Goal: Transaction & Acquisition: Purchase product/service

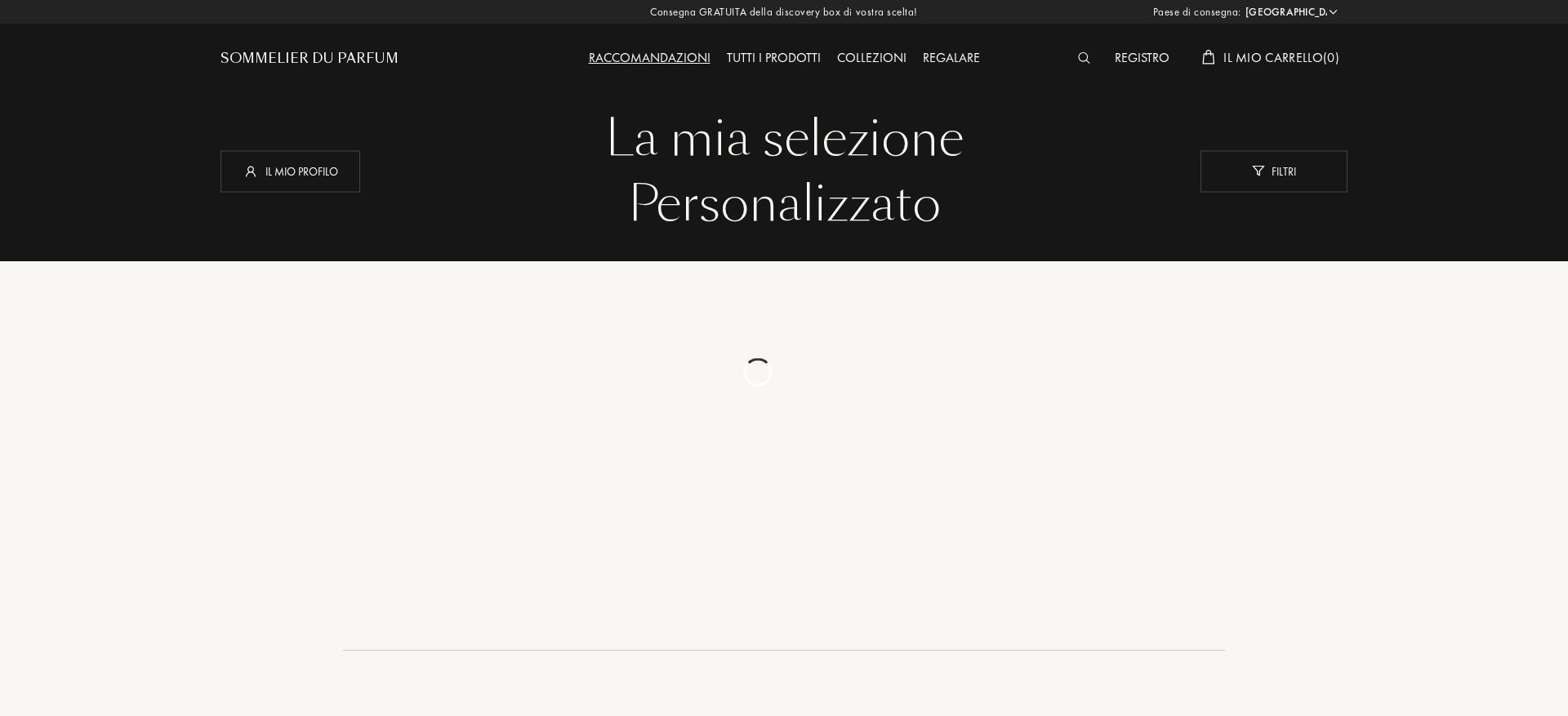
select select "IT"
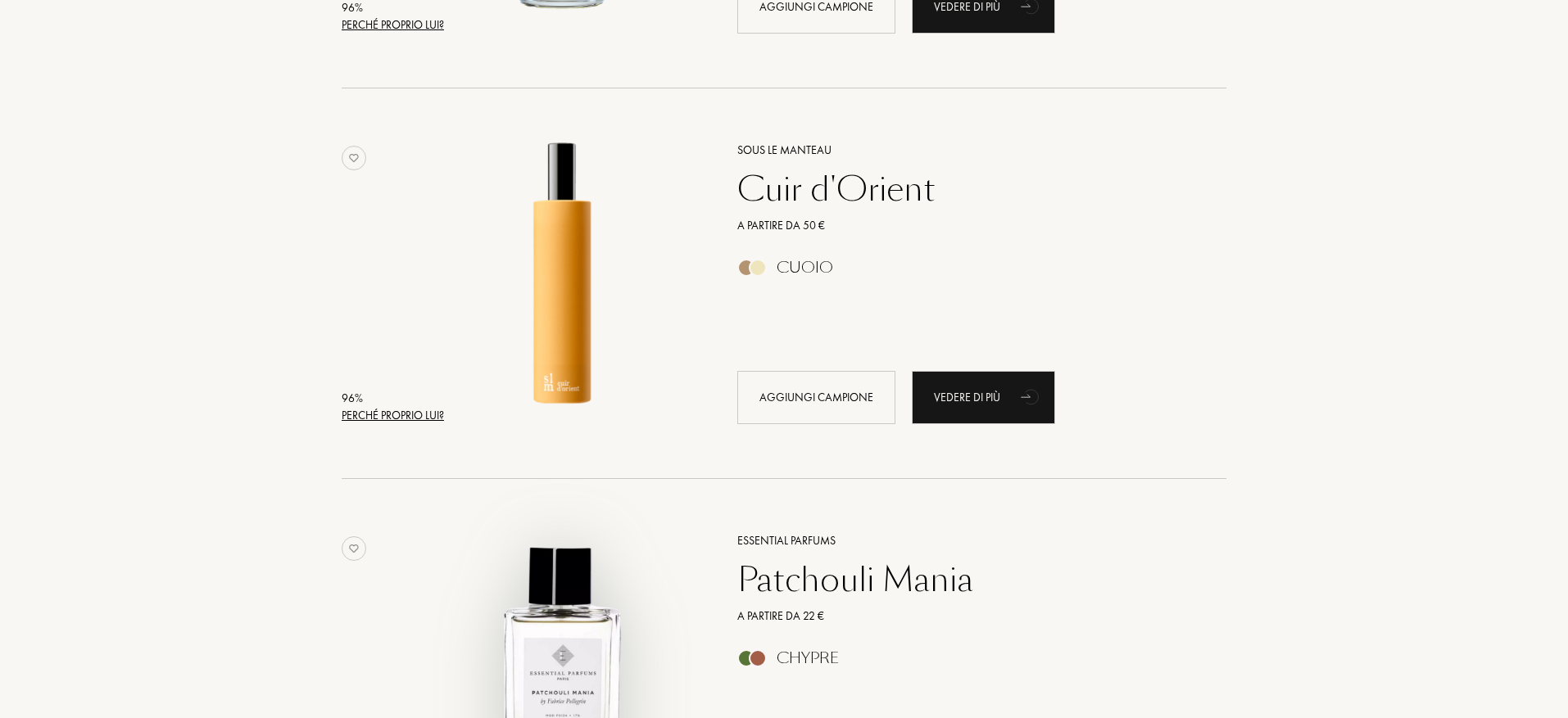
scroll to position [1736, 0]
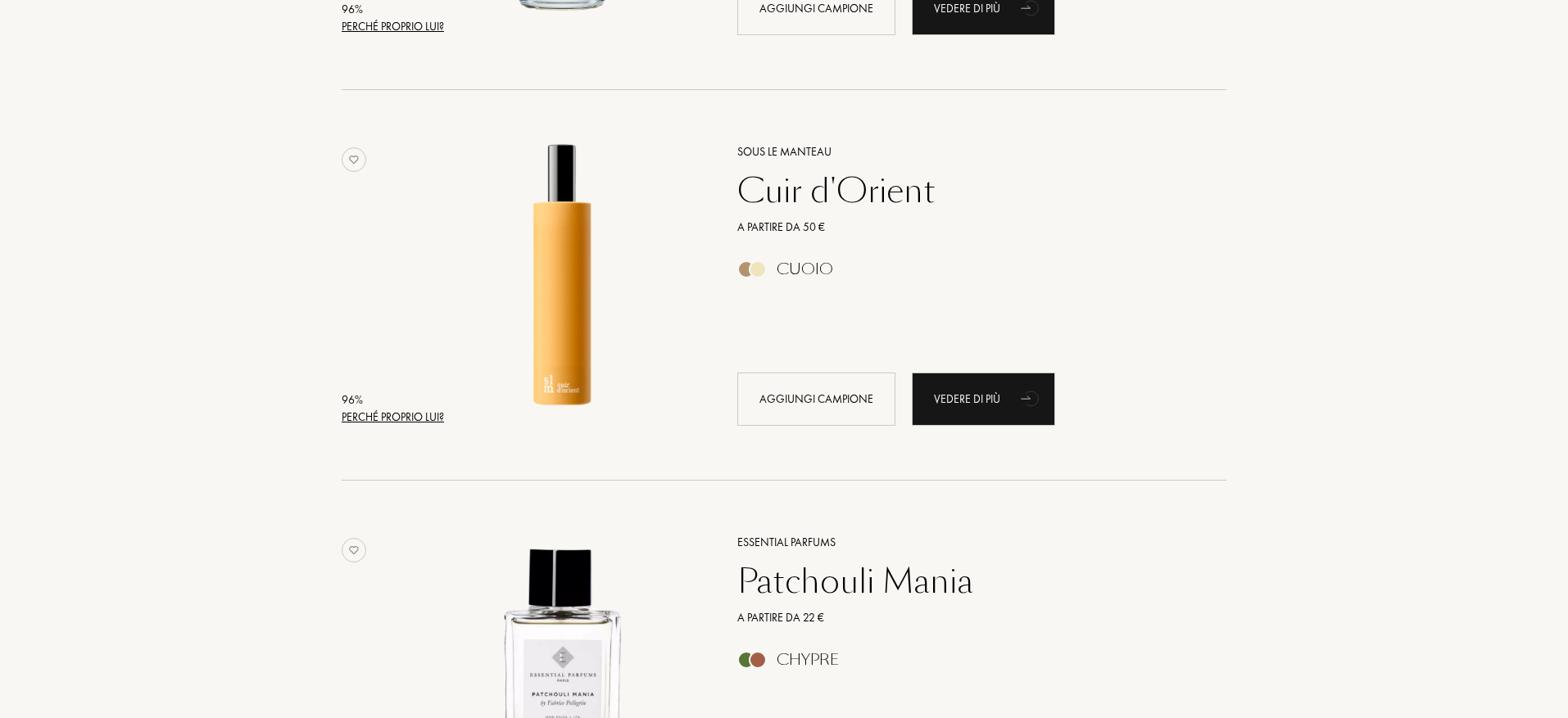
click at [830, 185] on div "Cuir d'Orient" at bounding box center [963, 191] width 477 height 40
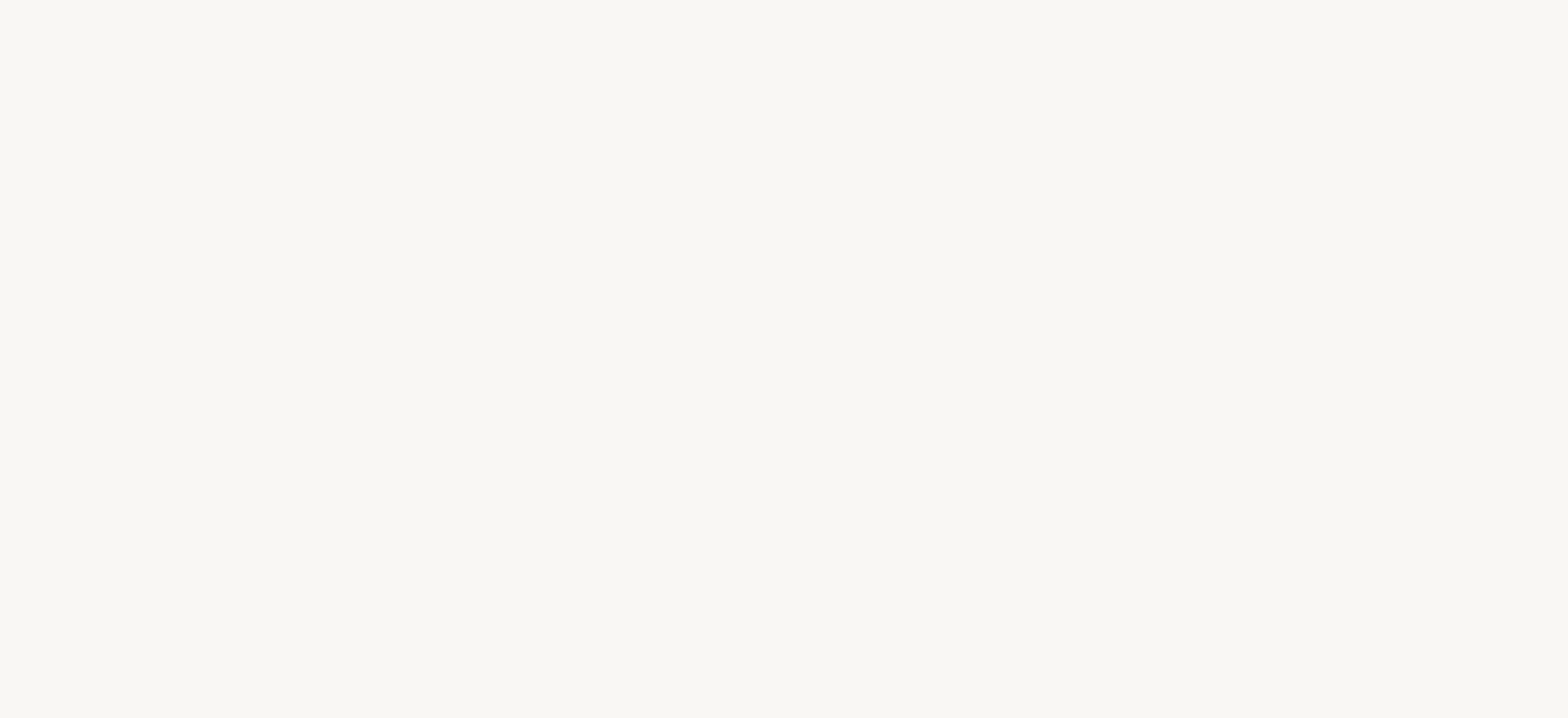
select select "IT"
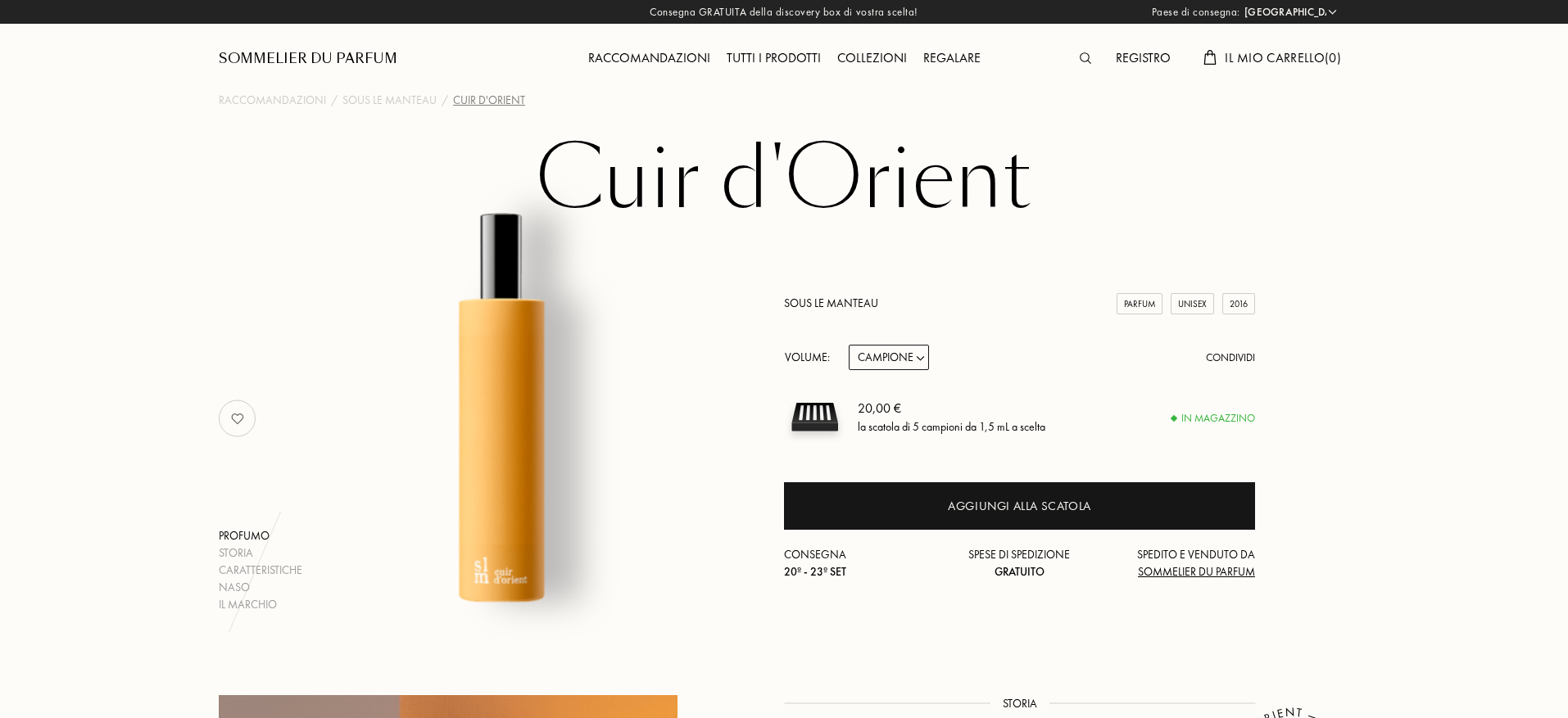
click at [1128, 306] on div "Parfum" at bounding box center [1140, 304] width 46 height 22
click at [881, 355] on select "Campione 14mL 50mL 100mL" at bounding box center [889, 358] width 80 height 26
select select "2"
click at [849, 345] on select "Campione 14mL 50mL 100mL" at bounding box center [889, 358] width 80 height 26
select select "2"
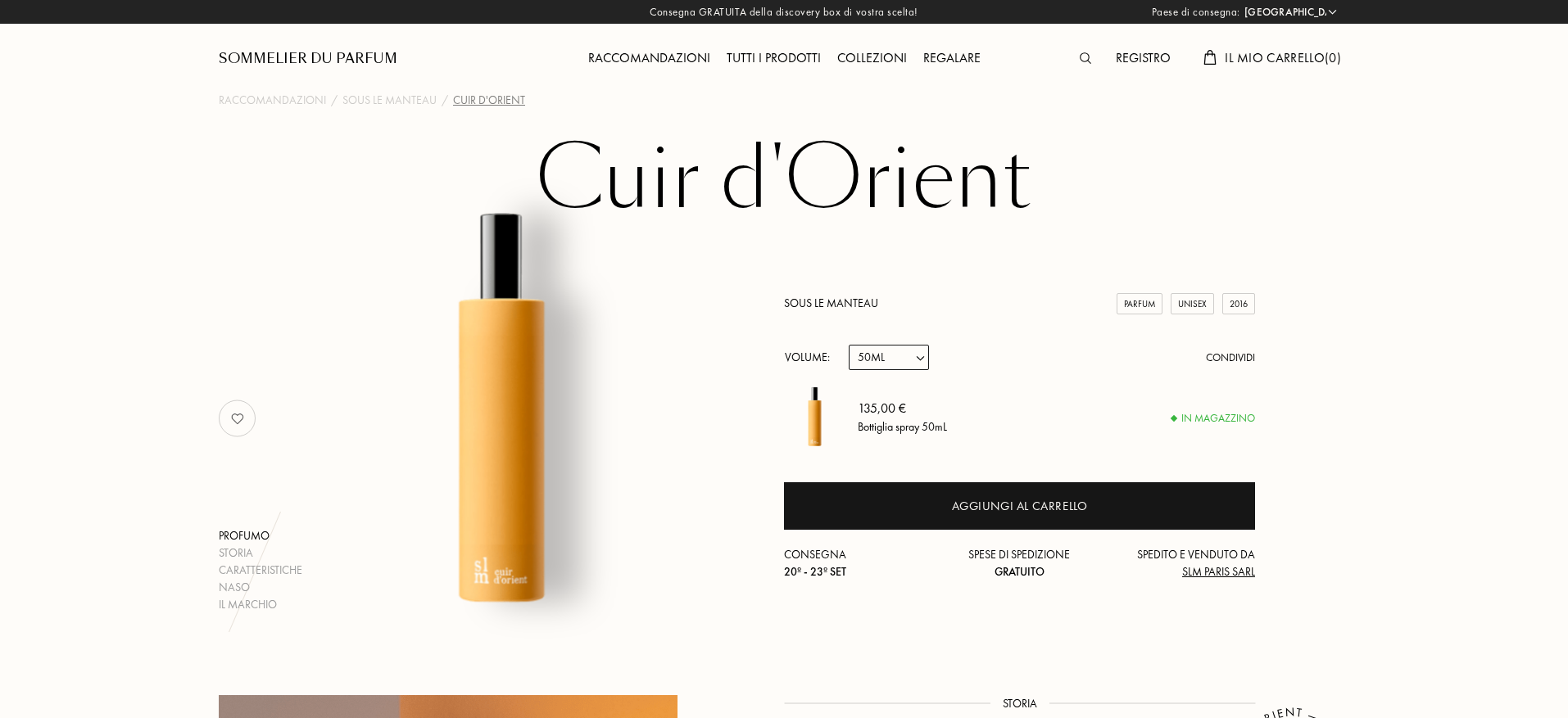
click at [894, 359] on select "Campione 14mL 50mL 100mL" at bounding box center [889, 358] width 80 height 26
select select "3"
click at [849, 345] on select "Campione 14mL 50mL 100mL" at bounding box center [889, 358] width 80 height 26
select select "3"
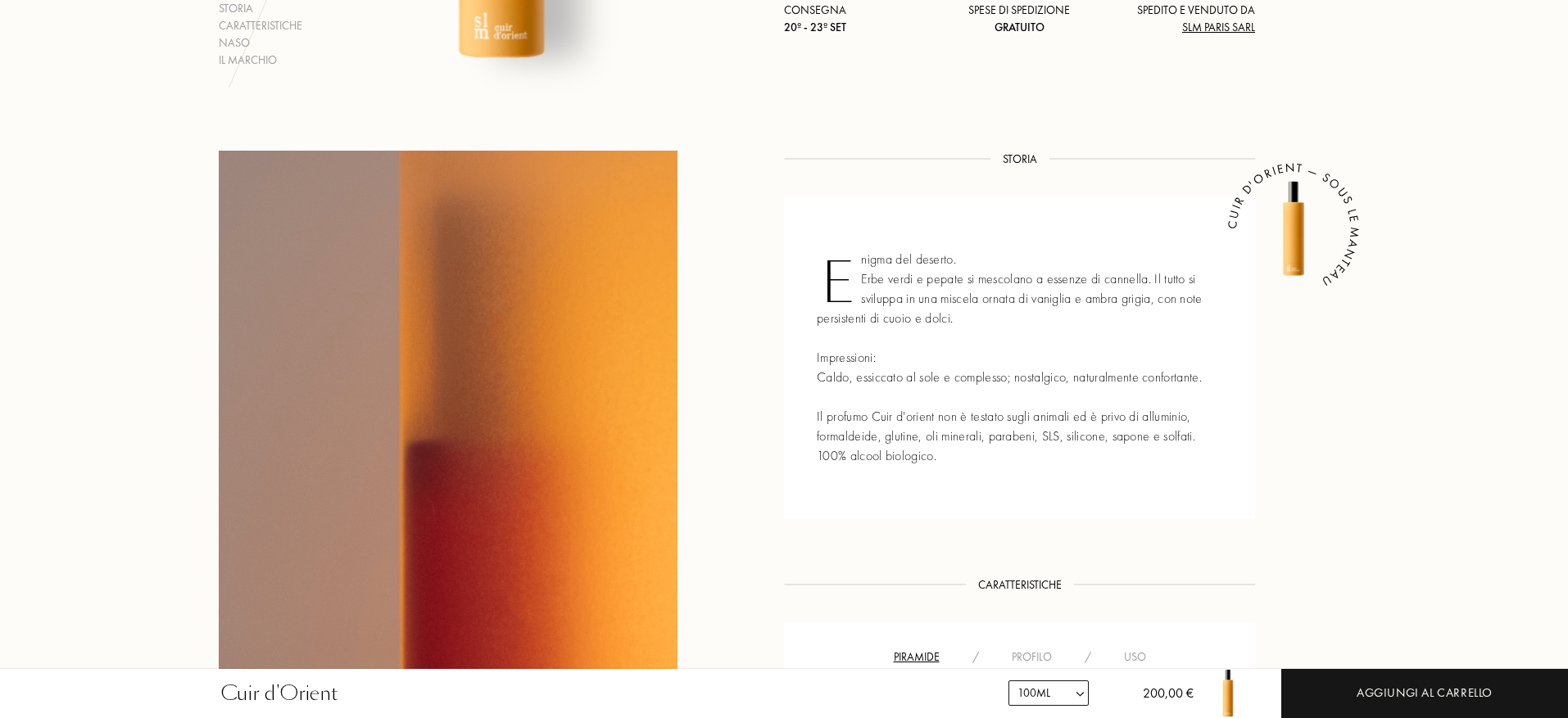
scroll to position [532, 0]
